Goal: Information Seeking & Learning: Understand process/instructions

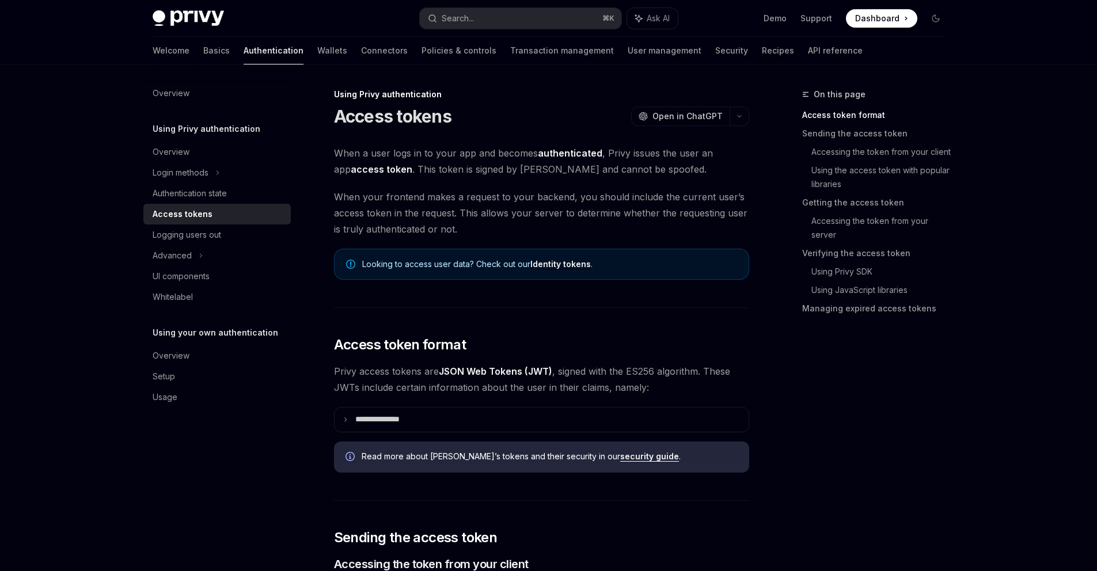
scroll to position [381, 0]
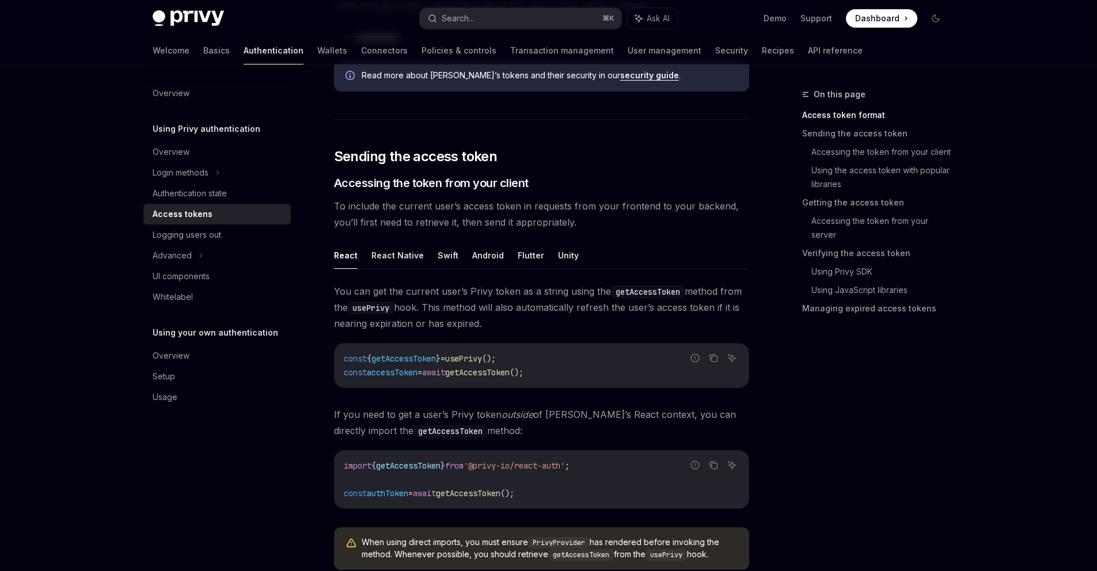
click at [356, 360] on span "const" at bounding box center [355, 359] width 23 height 10
drag, startPoint x: 356, startPoint y: 360, endPoint x: 613, endPoint y: 384, distance: 258.6
click at [613, 384] on div "const { getAccessToken } = usePrivy (); const accessToken = await getAccessToke…" at bounding box center [542, 366] width 414 height 44
copy code "const { getAccessToken } = usePrivy (); const accessToken = await getAccessToke…"
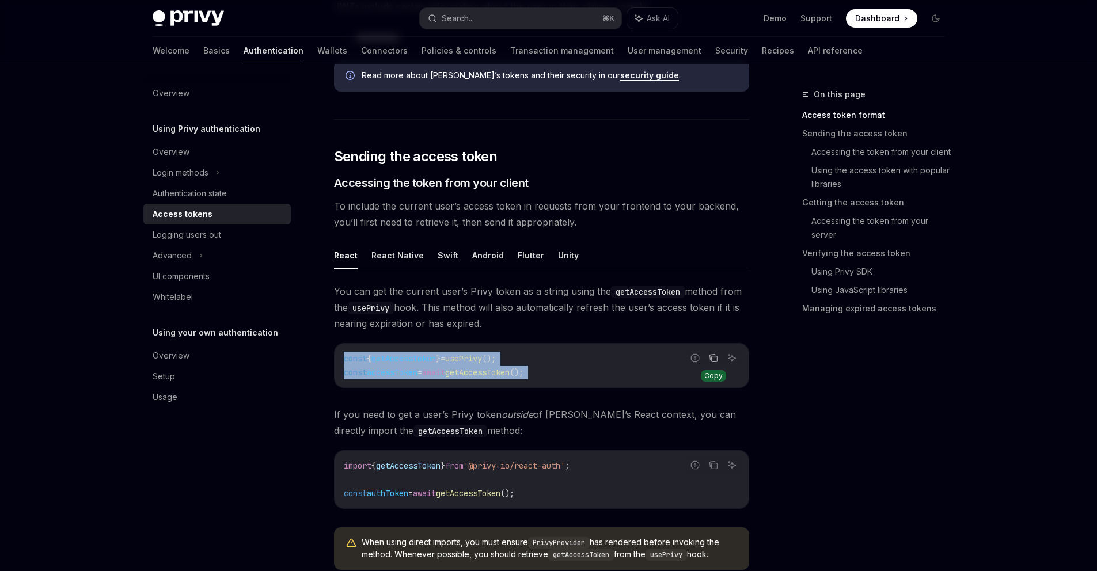
click at [716, 360] on icon "Copy the contents from the code block" at bounding box center [713, 358] width 9 height 9
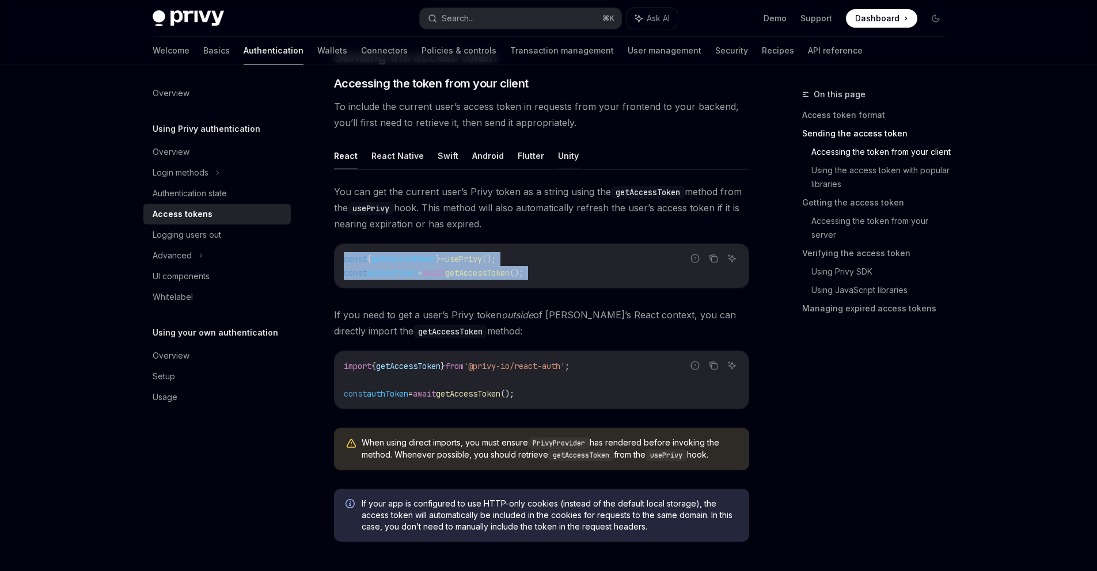
scroll to position [588, 0]
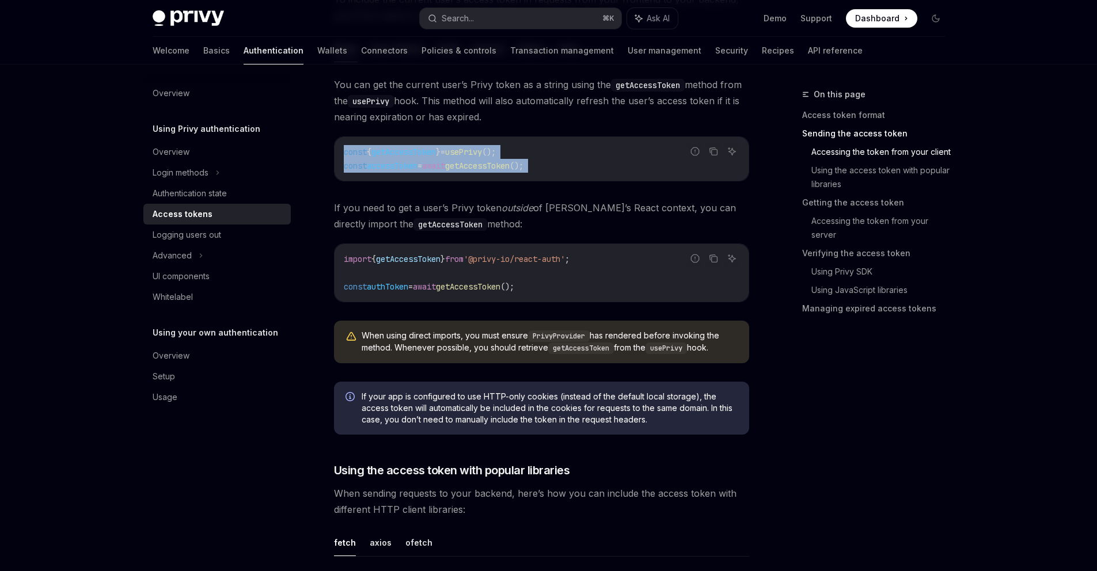
click at [613, 166] on code "const { getAccessToken } = usePrivy (); const accessToken = await getAccessToke…" at bounding box center [542, 159] width 396 height 28
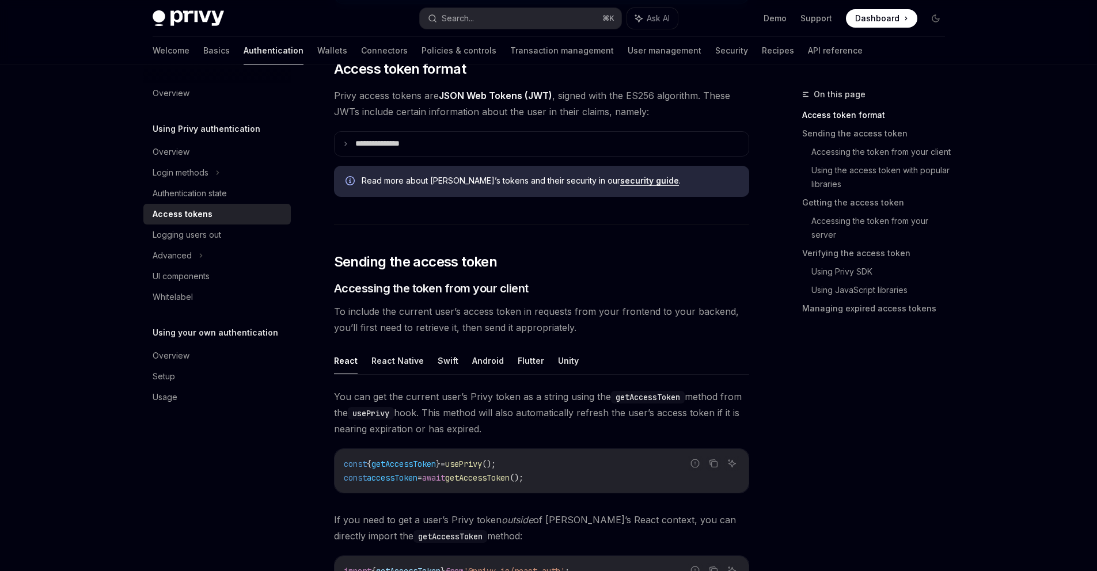
scroll to position [340, 0]
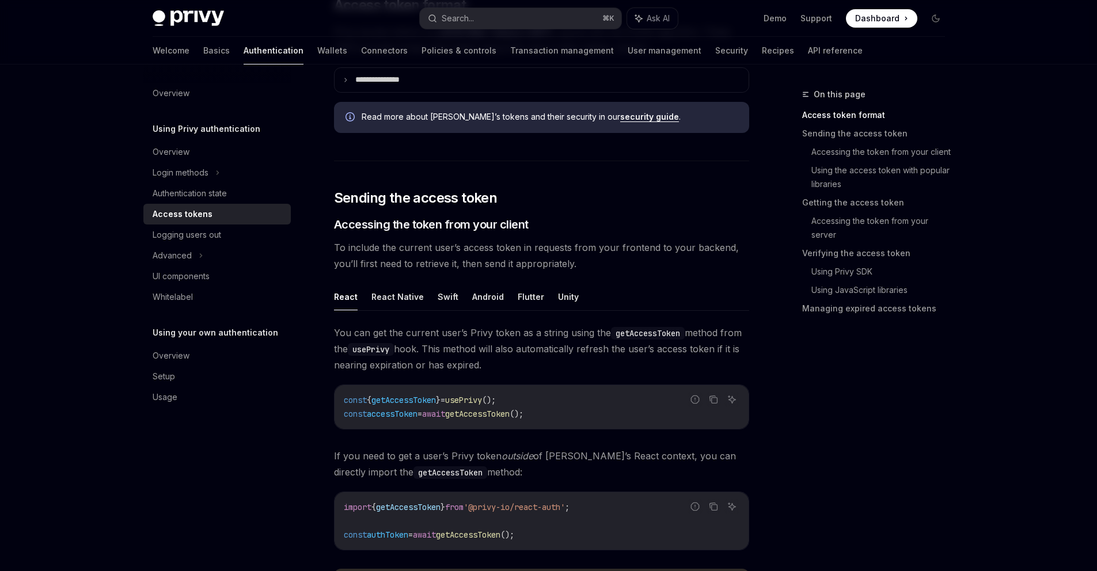
click at [482, 404] on span "usePrivy" at bounding box center [463, 400] width 37 height 10
copy span "usePrivy"
click at [482, 399] on span "usePrivy" at bounding box center [463, 400] width 37 height 10
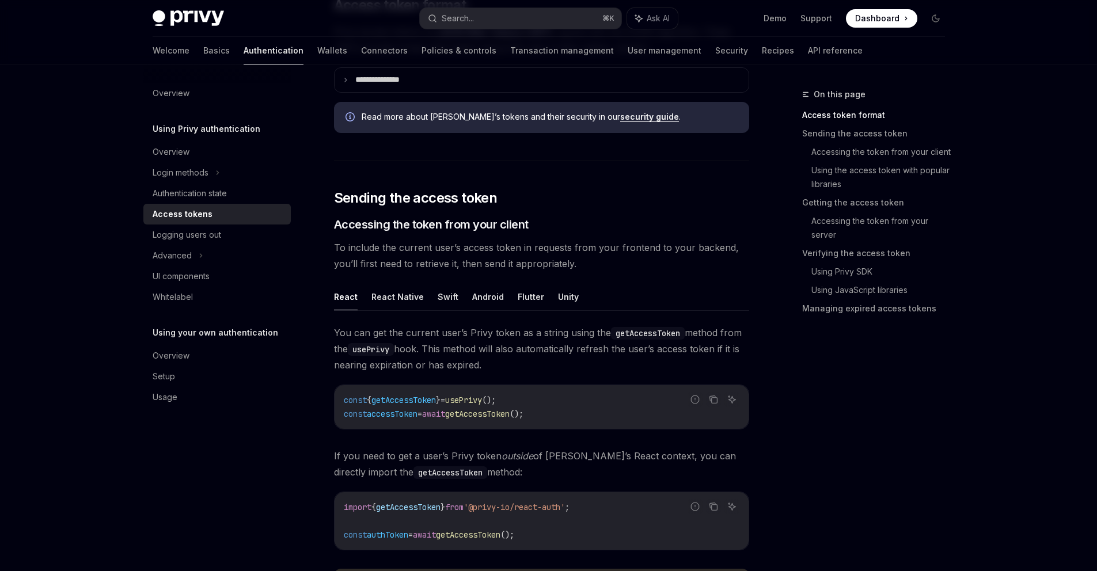
scroll to position [490, 0]
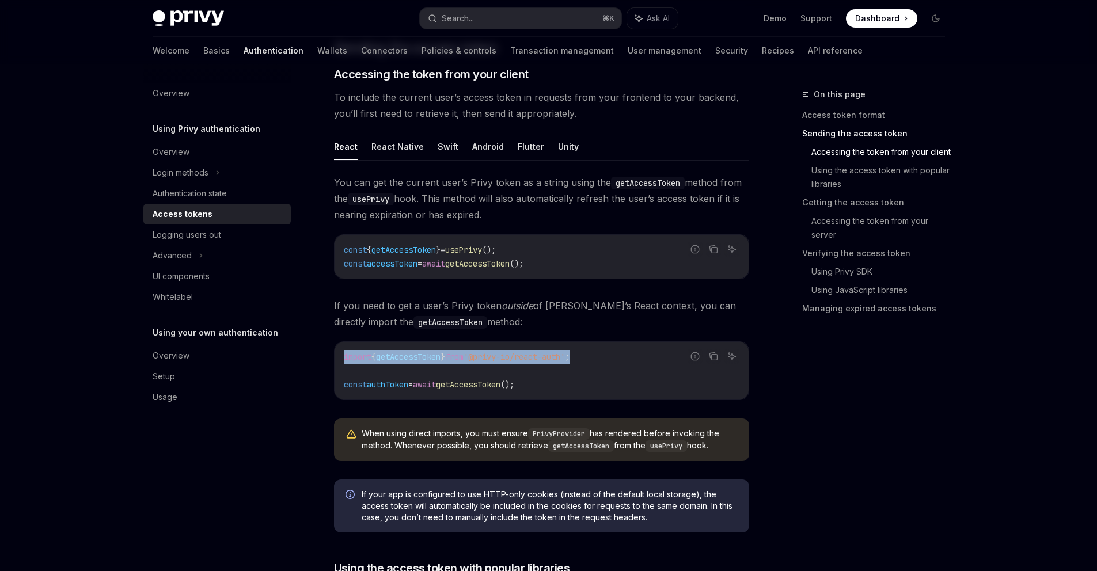
drag, startPoint x: 629, startPoint y: 354, endPoint x: 632, endPoint y: 346, distance: 8.6
click at [632, 346] on div "import { getAccessToken } from '@privy-io/react-auth' ; const authToken = await…" at bounding box center [542, 371] width 414 height 58
copy span "import { getAccessToken } from '@privy-io/react-auth' ;"
